Goal: Check status

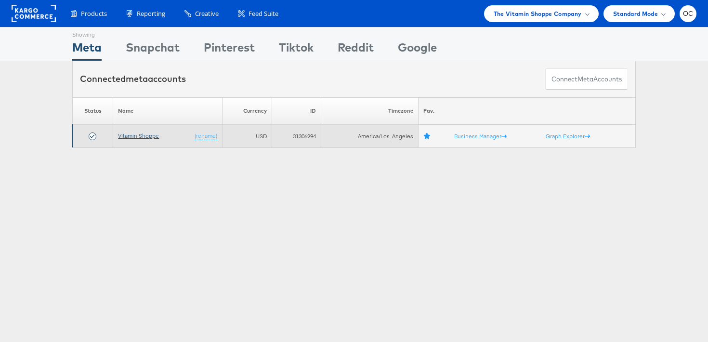
click at [148, 135] on link "Vitamin Shoppe" at bounding box center [138, 135] width 41 height 7
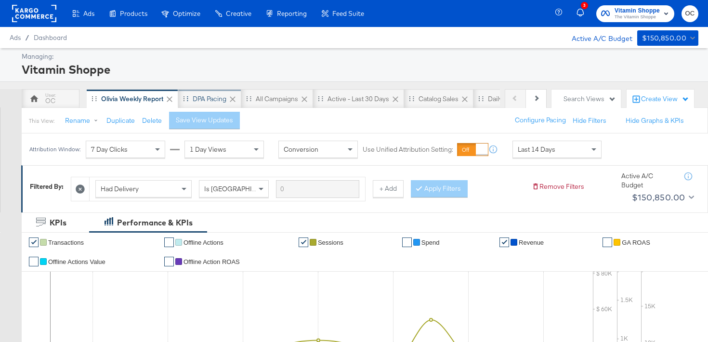
click at [218, 99] on div "DPA Pacing" at bounding box center [210, 98] width 34 height 9
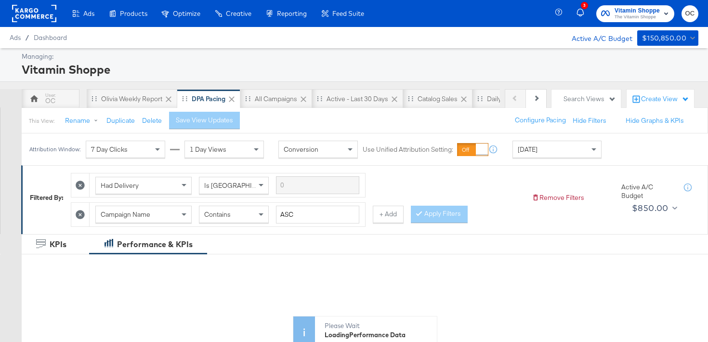
click at [539, 158] on div "Attribution Window: 7 Day Clicks 1 Day Views Conversion Use Unified Attribution…" at bounding box center [318, 149] width 592 height 32
click at [537, 154] on div "[DATE]" at bounding box center [557, 149] width 88 height 16
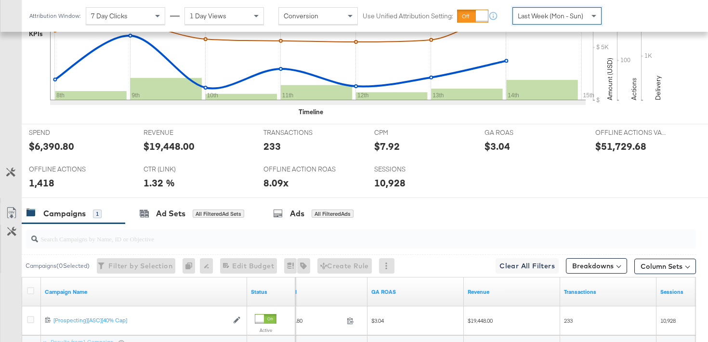
scroll to position [301, 0]
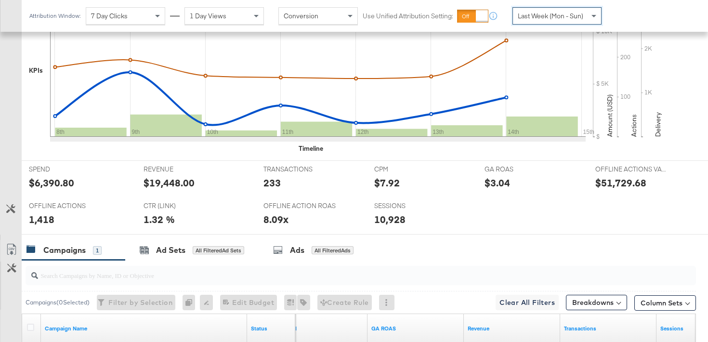
click at [563, 4] on div "Attribution Window: 7 Day Clicks 1 Day Views Conversion Use Unified Attribution…" at bounding box center [318, 16] width 592 height 32
click at [553, 11] on div "Last Week (Mon - Sun)" at bounding box center [557, 16] width 88 height 16
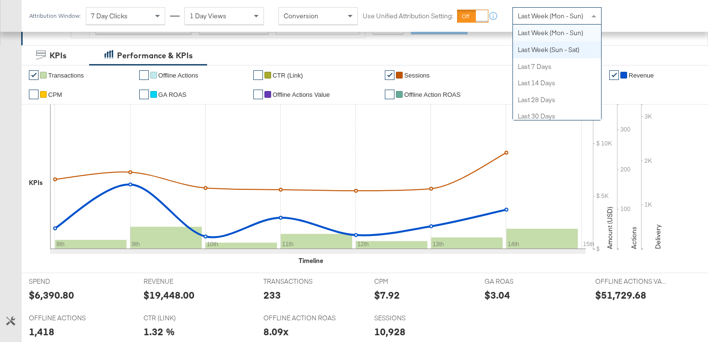
scroll to position [0, 0]
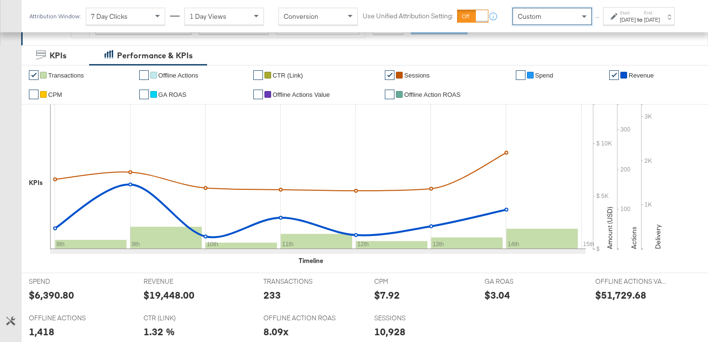
click at [660, 24] on div "[DATE]" at bounding box center [652, 20] width 16 height 8
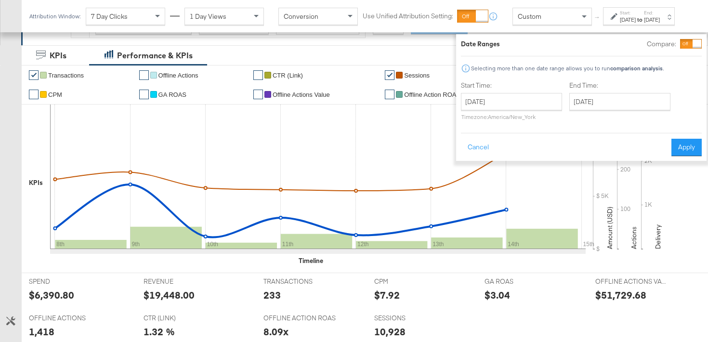
click at [693, 47] on div at bounding box center [697, 44] width 9 height 9
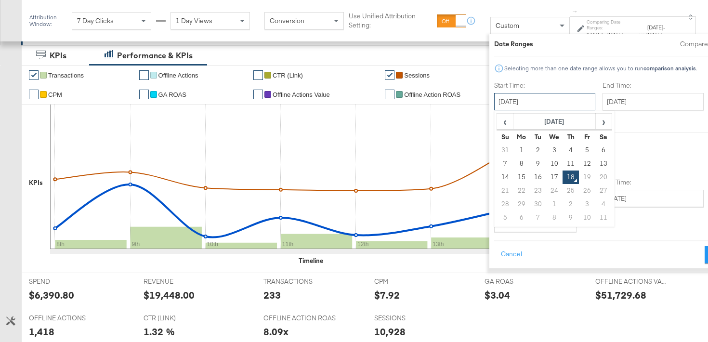
click at [526, 103] on input "[DATE]" at bounding box center [544, 101] width 101 height 17
click at [513, 151] on td "1" at bounding box center [521, 150] width 16 height 13
type input "[DATE]"
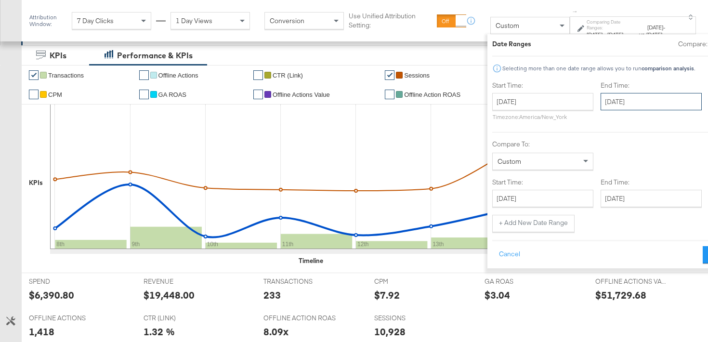
click at [606, 109] on input "[DATE]" at bounding box center [651, 101] width 101 height 17
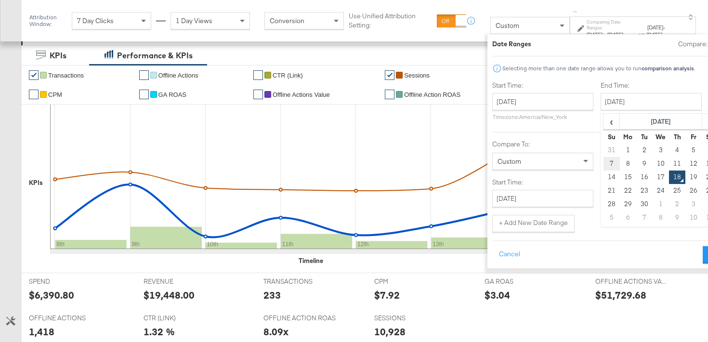
click at [603, 158] on td "7" at bounding box center [611, 163] width 16 height 13
type input "[DATE]"
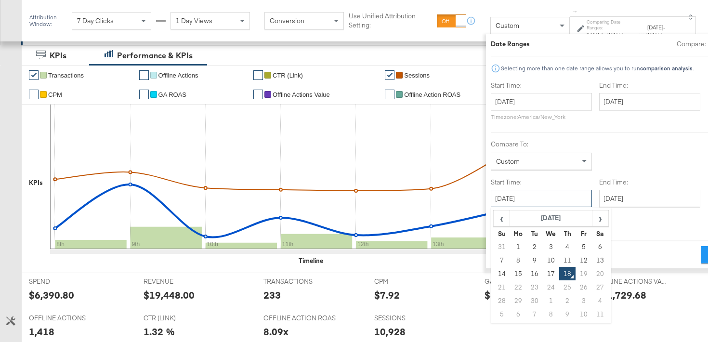
click at [513, 205] on input "[DATE]" at bounding box center [541, 198] width 101 height 17
click at [510, 262] on td "8" at bounding box center [518, 259] width 16 height 13
type input "[DATE]"
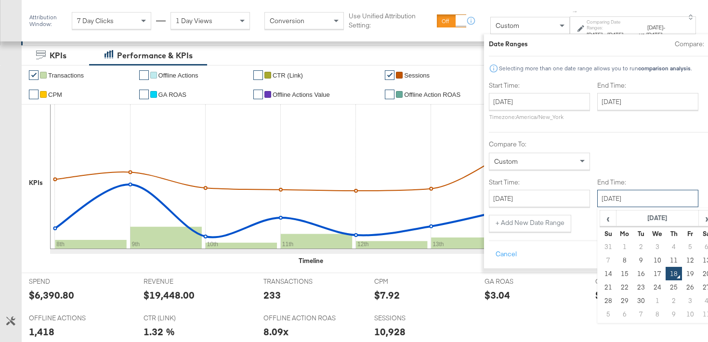
click at [597, 200] on input "[DATE]" at bounding box center [647, 198] width 101 height 17
click at [600, 270] on td "14" at bounding box center [608, 273] width 16 height 13
type input "[DATE]"
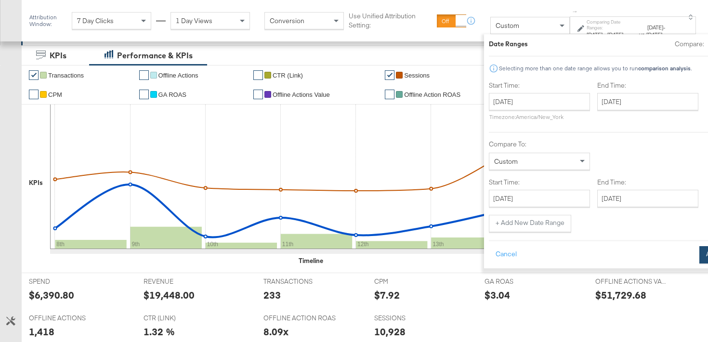
click at [700, 259] on button "Apply" at bounding box center [715, 254] width 30 height 17
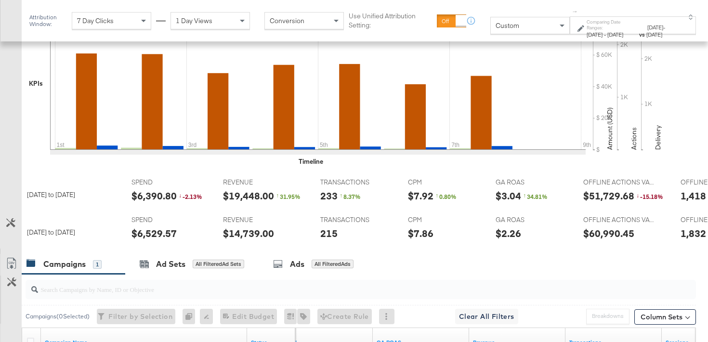
scroll to position [300, 0]
